Goal: Information Seeking & Learning: Learn about a topic

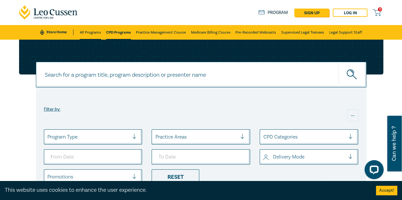
click at [84, 33] on link "All Programs" at bounding box center [90, 32] width 21 height 15
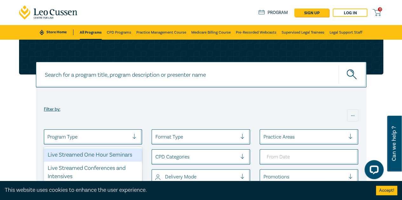
click at [115, 138] on div at bounding box center [88, 137] width 82 height 8
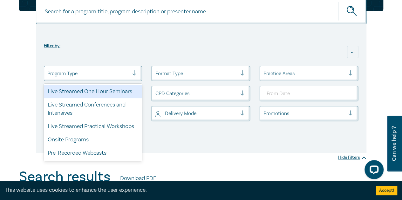
scroll to position [90, 0]
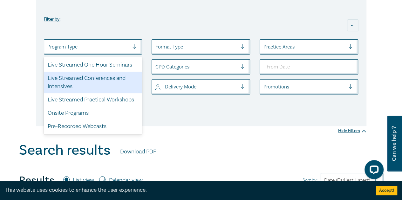
click at [100, 77] on div "Live Streamed Conferences and Intensives" at bounding box center [93, 83] width 98 height 22
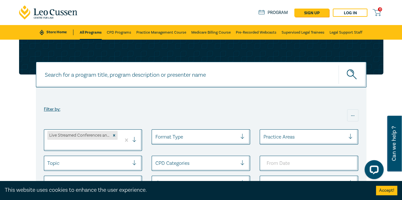
click at [90, 78] on input at bounding box center [201, 75] width 330 height 26
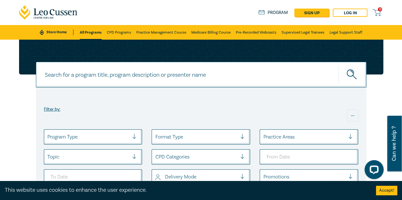
click at [95, 76] on input at bounding box center [201, 75] width 330 height 26
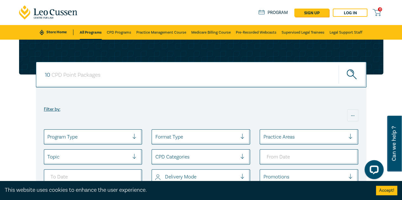
click at [338, 65] on button "submit" at bounding box center [352, 74] width 28 height 19
type input "10 cpd"
click at [338, 65] on button "submit" at bounding box center [352, 74] width 28 height 19
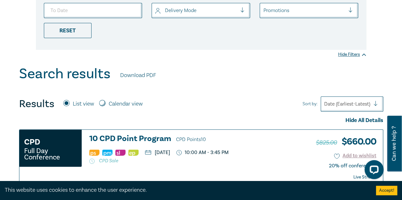
scroll to position [191, 0]
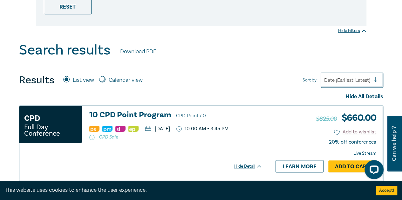
click at [126, 114] on h3 "10 CPD Point Program CPD Points 10" at bounding box center [175, 116] width 173 height 10
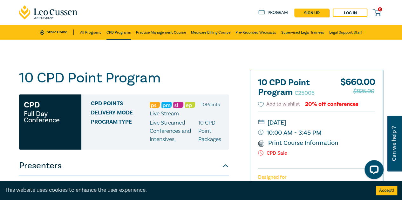
click at [123, 32] on link "CPD Programs" at bounding box center [118, 32] width 24 height 15
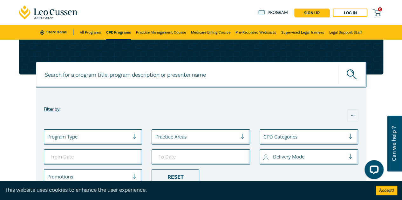
click at [182, 136] on div at bounding box center [196, 137] width 82 height 8
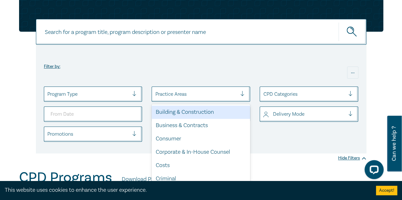
scroll to position [44, 0]
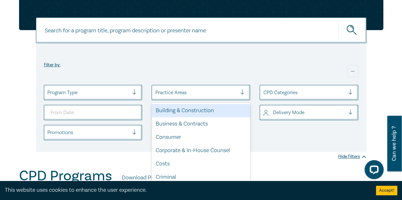
click at [185, 67] on div "Filter by: ..." at bounding box center [201, 65] width 314 height 30
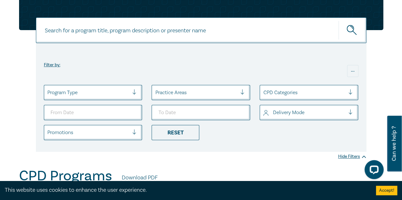
click at [104, 95] on div at bounding box center [88, 93] width 82 height 8
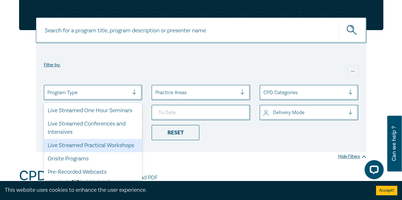
click at [99, 145] on div "Live Streamed Practical Workshops" at bounding box center [93, 145] width 98 height 13
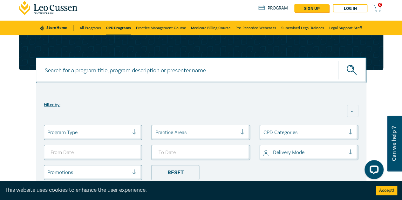
click at [135, 139] on div at bounding box center [137, 132] width 10 height 15
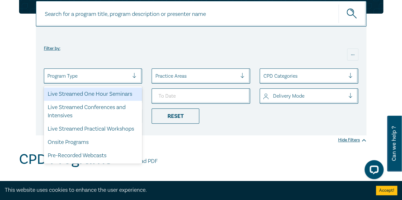
scroll to position [77, 0]
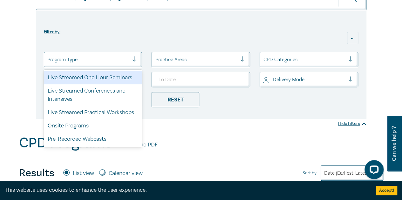
click at [111, 77] on div "Live Streamed One Hour Seminars" at bounding box center [93, 77] width 98 height 13
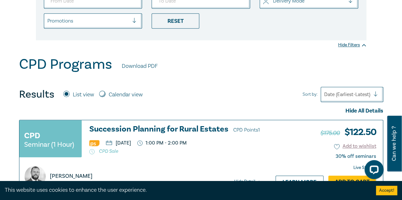
scroll to position [127, 0]
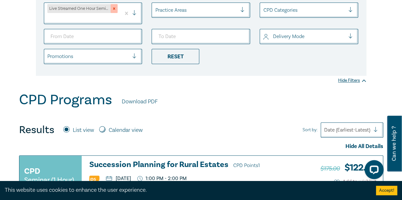
click at [114, 8] on icon "Remove Live Streamed One Hour Seminars" at bounding box center [114, 9] width 2 height 2
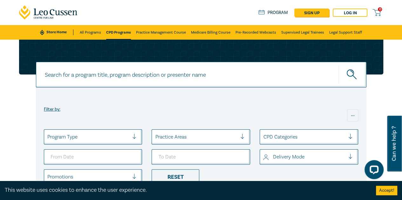
click at [135, 134] on div at bounding box center [137, 137] width 10 height 6
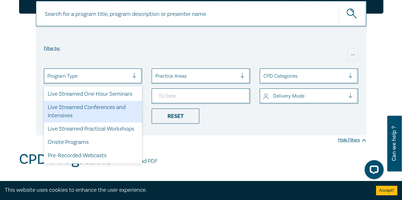
scroll to position [77, 0]
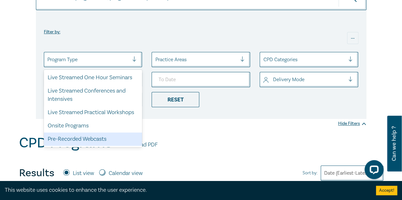
click at [94, 141] on div "Pre-Recorded Webcasts" at bounding box center [93, 139] width 98 height 13
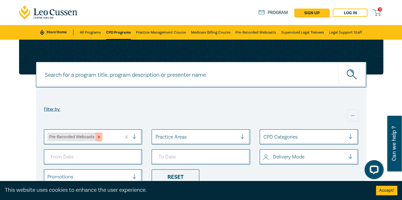
click at [97, 136] on icon "Remove Pre-Recorded Webcasts" at bounding box center [99, 137] width 4 height 4
click at [133, 135] on div at bounding box center [137, 137] width 10 height 6
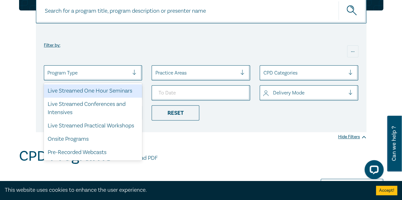
scroll to position [58, 0]
